Goal: Task Accomplishment & Management: Use online tool/utility

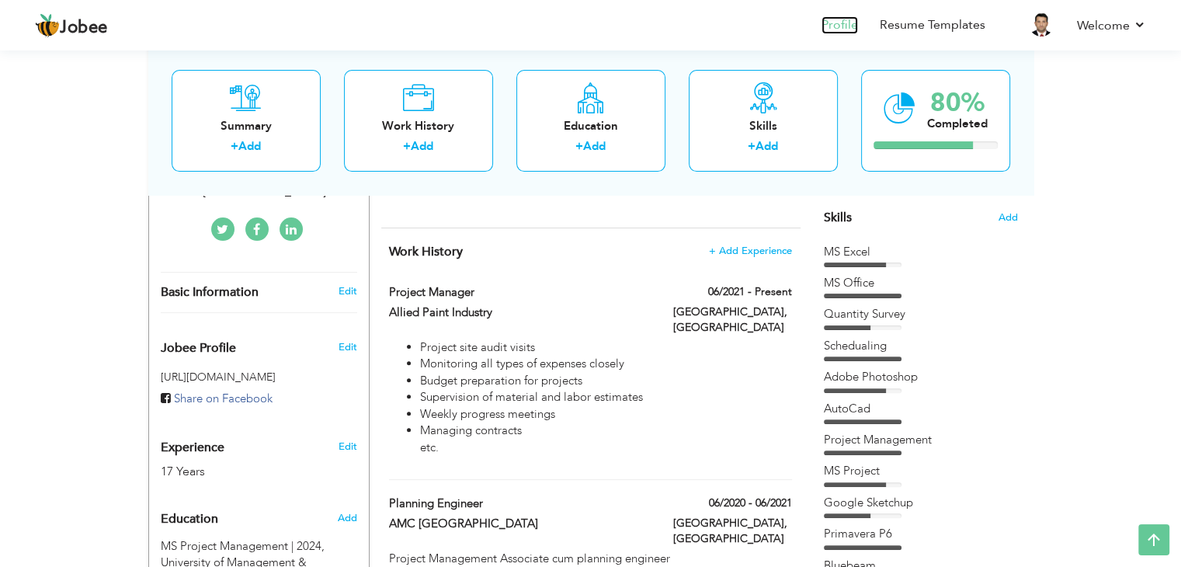
click at [848, 26] on link "Profile" at bounding box center [840, 25] width 37 height 18
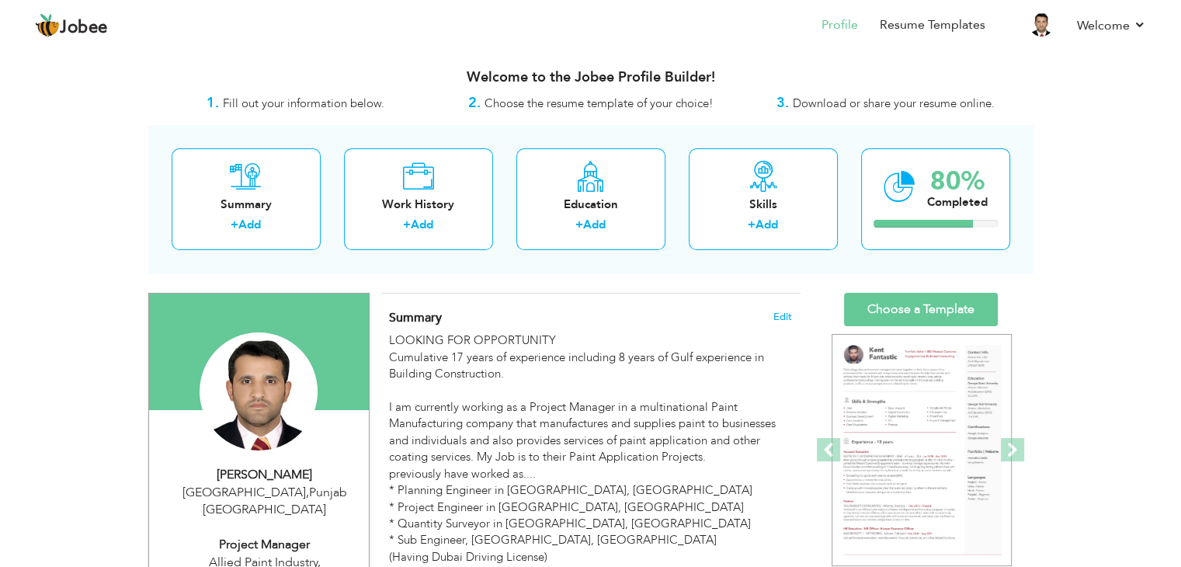
click at [582, 103] on span "Choose the resume template of your choice!" at bounding box center [599, 104] width 229 height 16
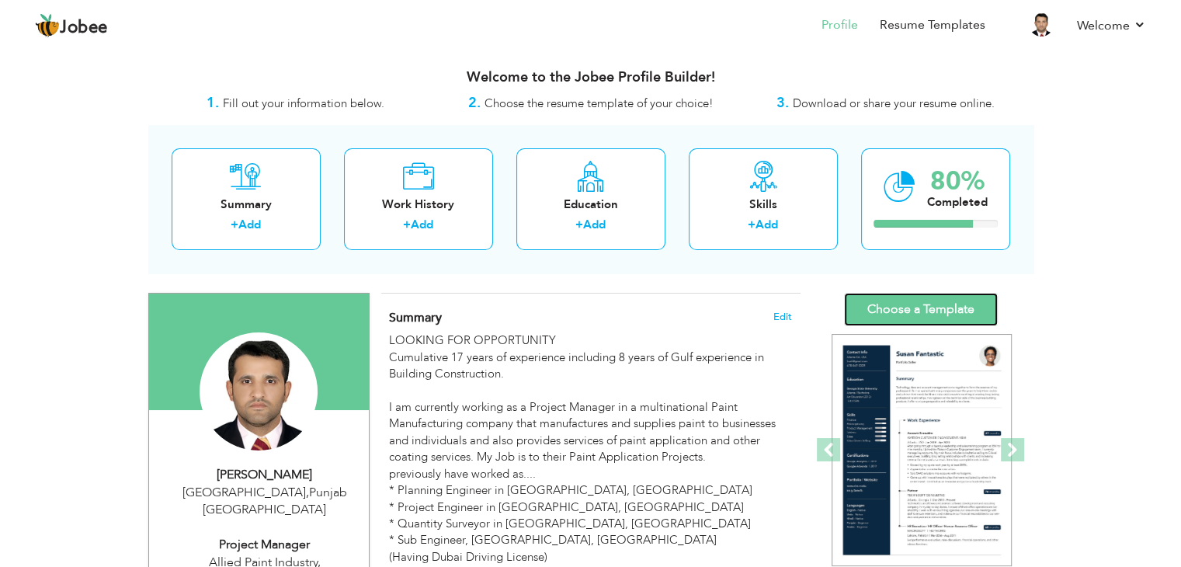
click at [916, 305] on link "Choose a Template" at bounding box center [921, 309] width 154 height 33
